Goal: Navigation & Orientation: Understand site structure

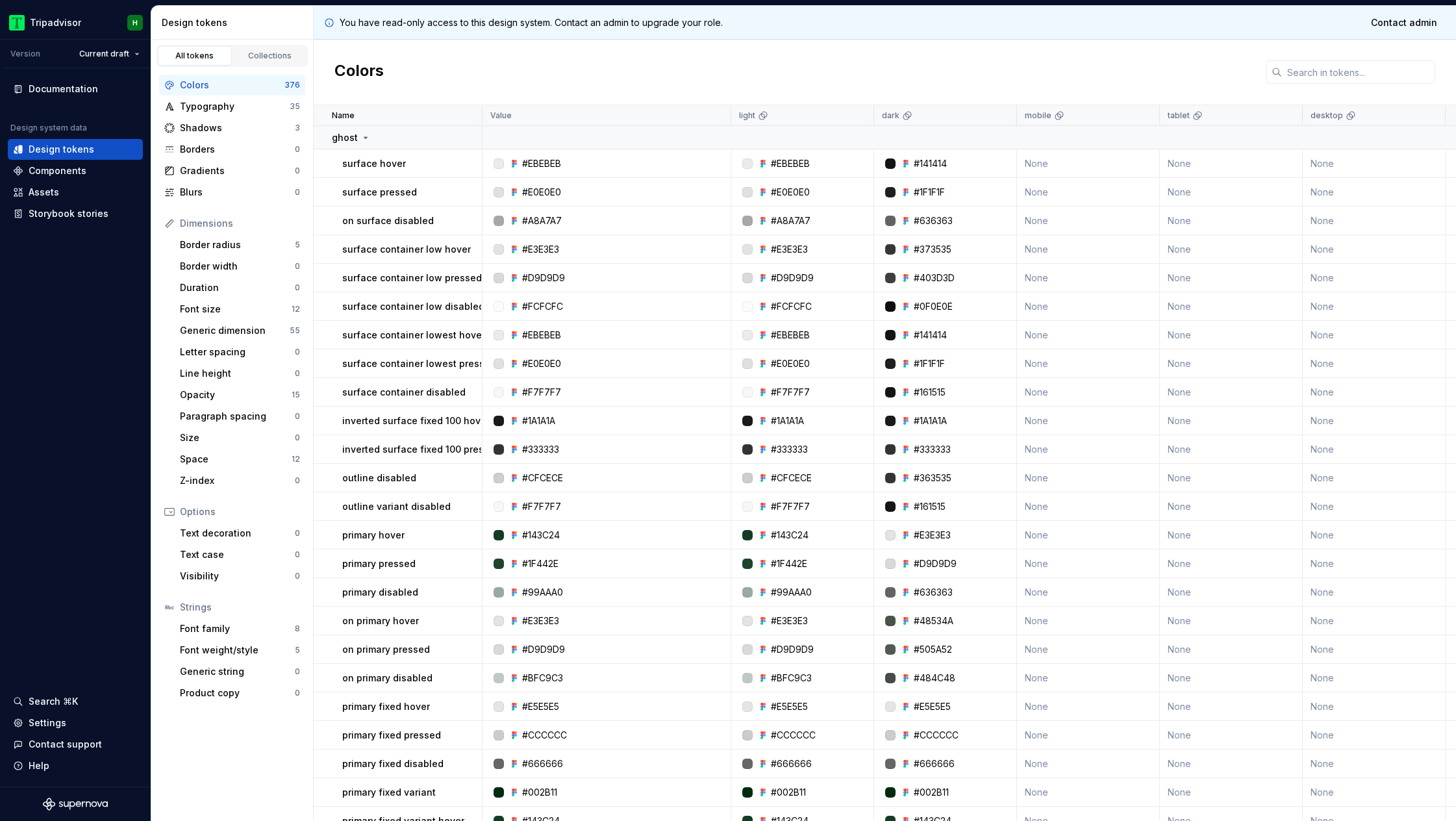
click at [52, 726] on div "Settings" at bounding box center [47, 723] width 38 height 13
click at [203, 28] on div "Design tokens" at bounding box center [235, 23] width 146 height 13
drag, startPoint x: 0, startPoint y: 0, endPoint x: 225, endPoint y: 24, distance: 226.3
click at [225, 24] on div "Design tokens" at bounding box center [235, 23] width 146 height 13
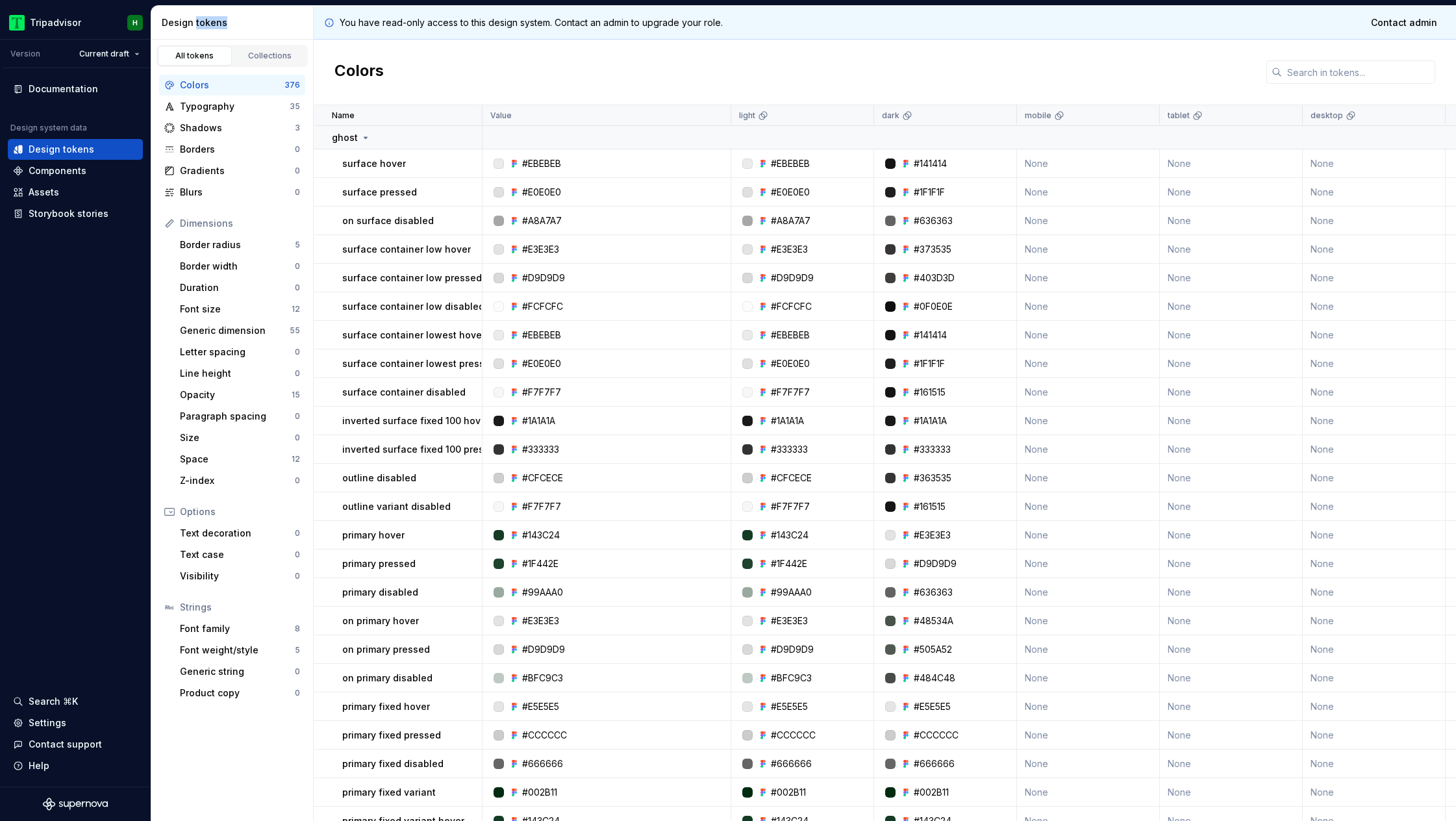
click at [225, 24] on div "Design tokens" at bounding box center [235, 23] width 146 height 13
click at [83, 91] on div "Documentation" at bounding box center [63, 89] width 69 height 13
click at [124, 400] on div "Documentation Design system data Design tokens Components Assets Storybook stor…" at bounding box center [75, 427] width 150 height 719
click at [37, 179] on div "Components" at bounding box center [76, 171] width 135 height 20
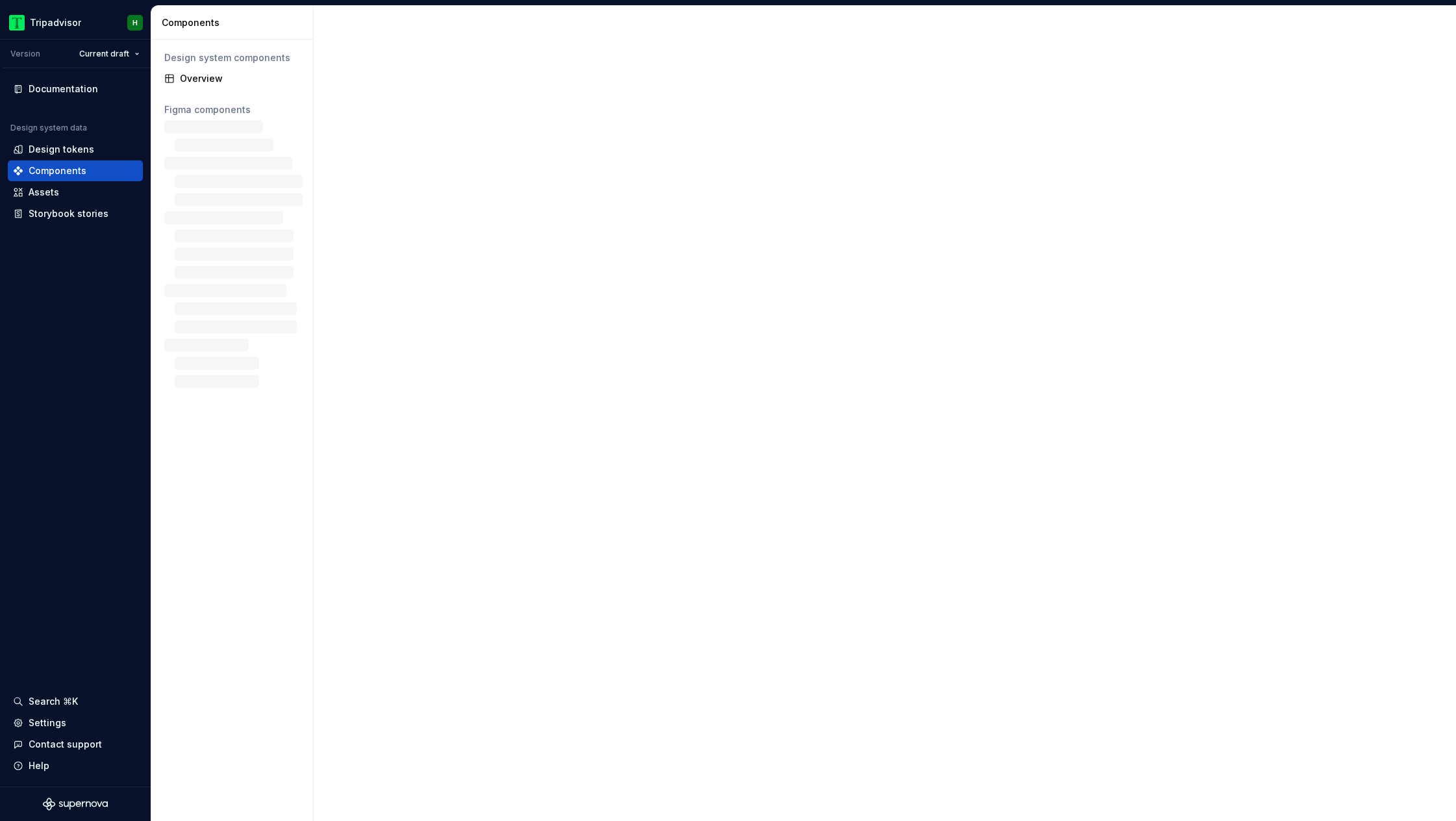
click at [47, 179] on div "Components" at bounding box center [76, 171] width 135 height 20
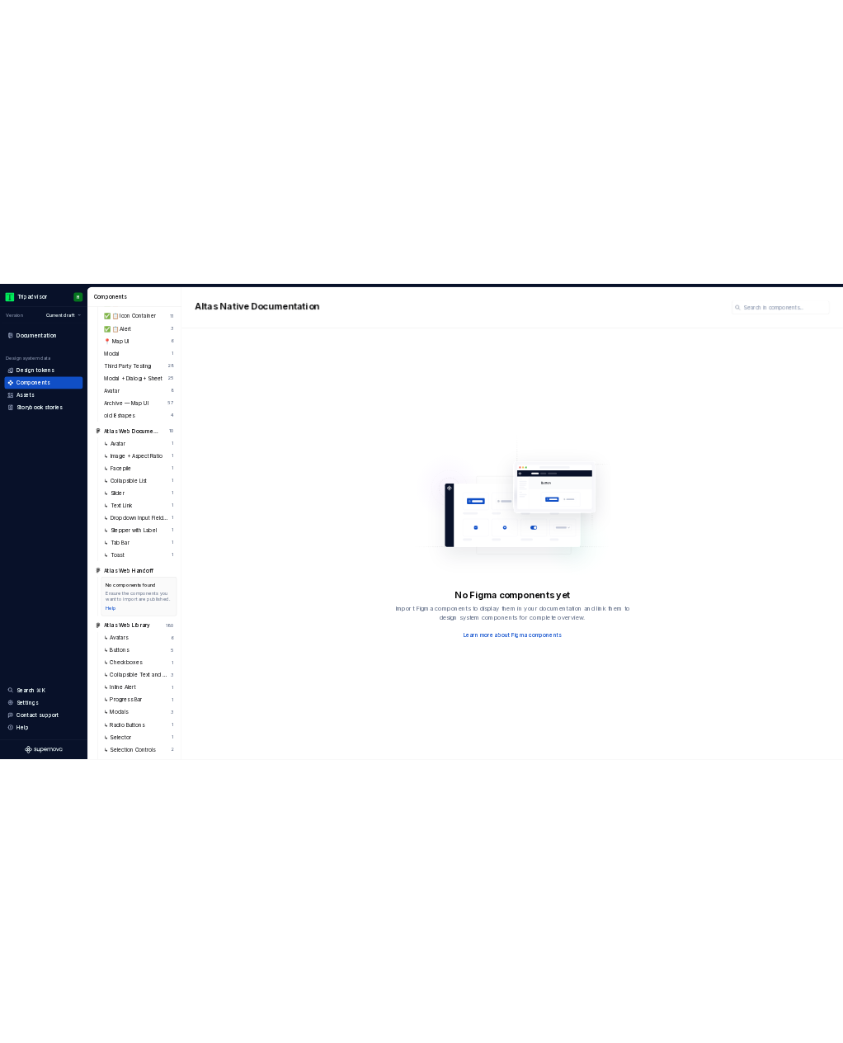
scroll to position [2377, 0]
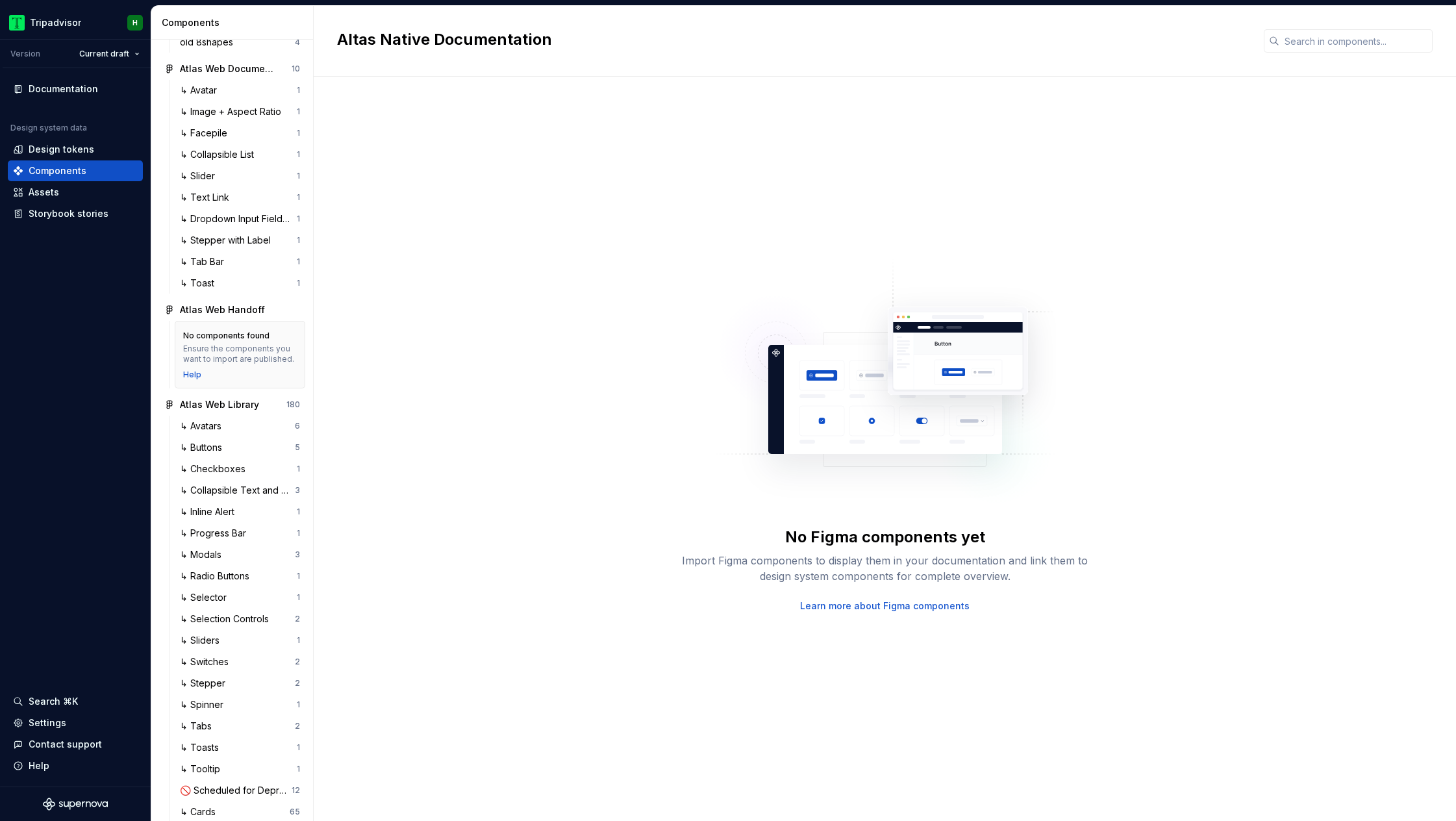
click at [73, 147] on div "Design tokens" at bounding box center [61, 150] width 65 height 13
